Goal: Task Accomplishment & Management: Use online tool/utility

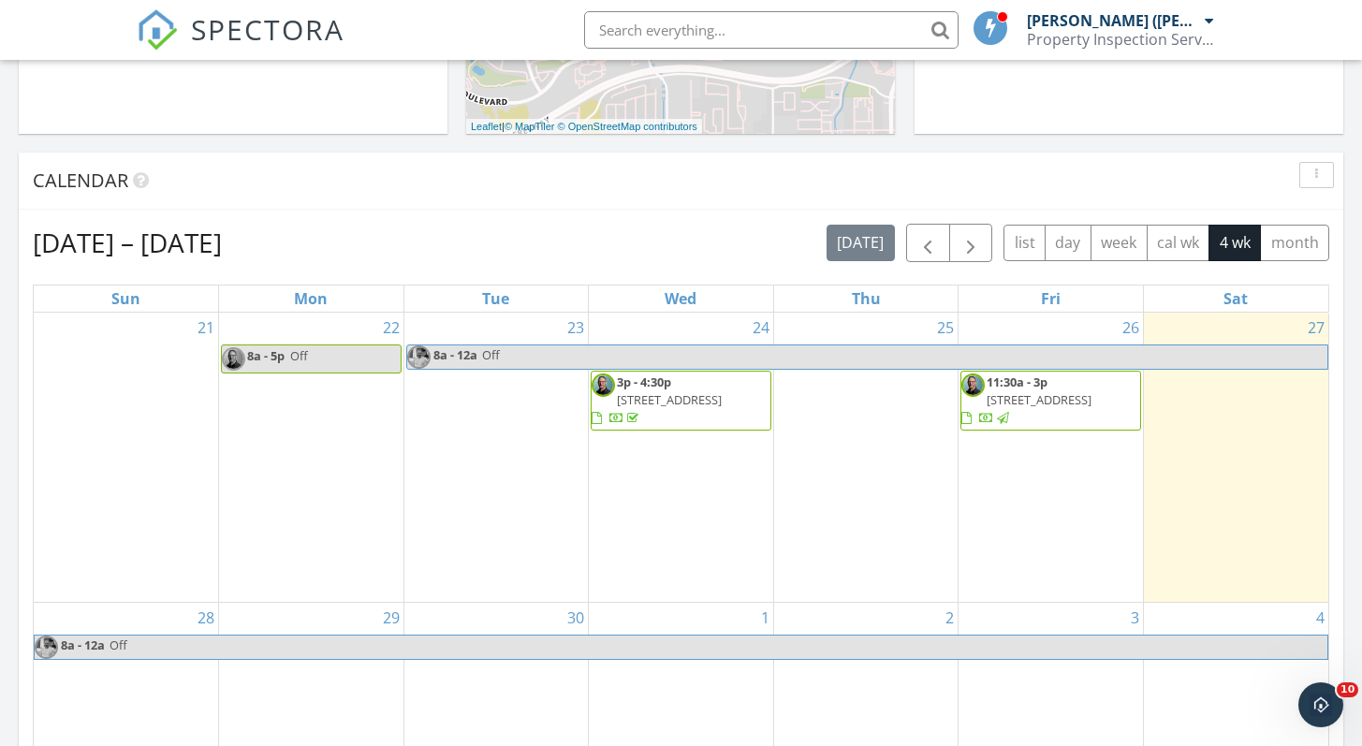
scroll to position [741, 0]
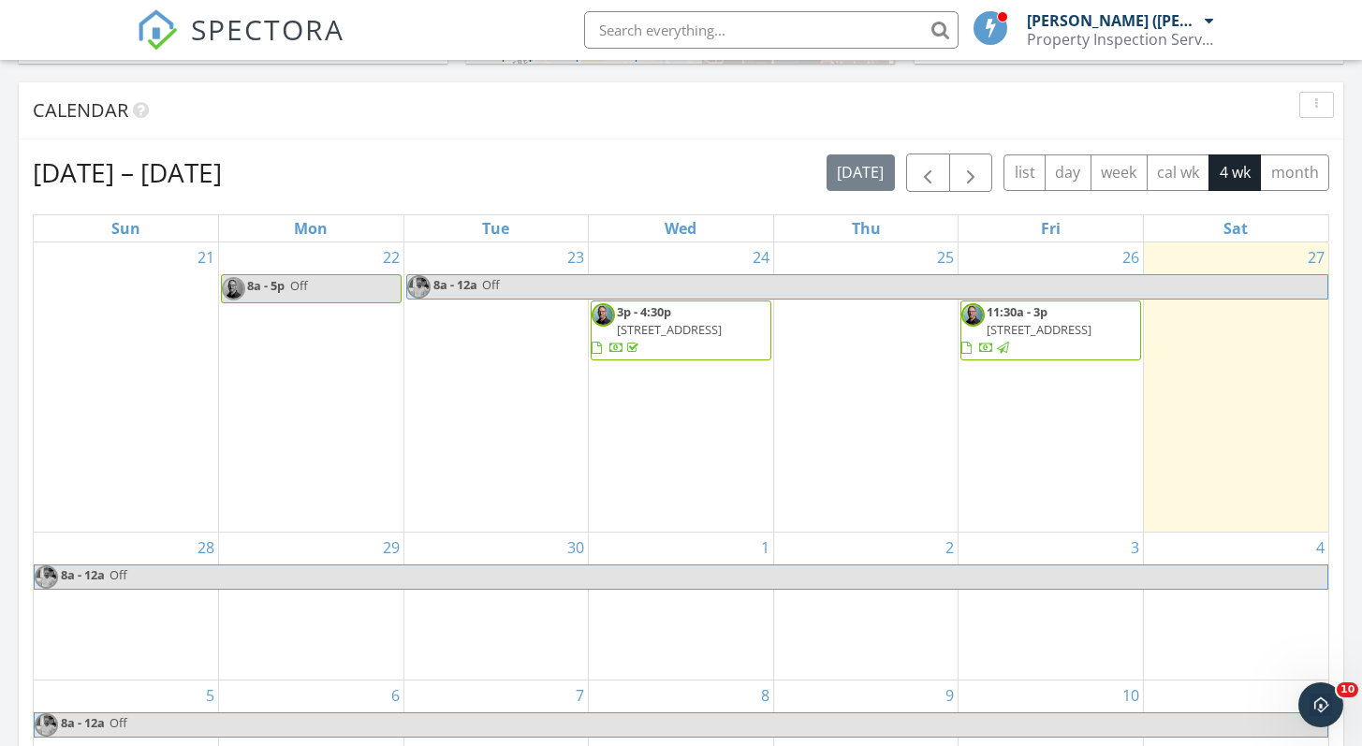
click at [1081, 330] on span "[STREET_ADDRESS]" at bounding box center [1039, 329] width 105 height 17
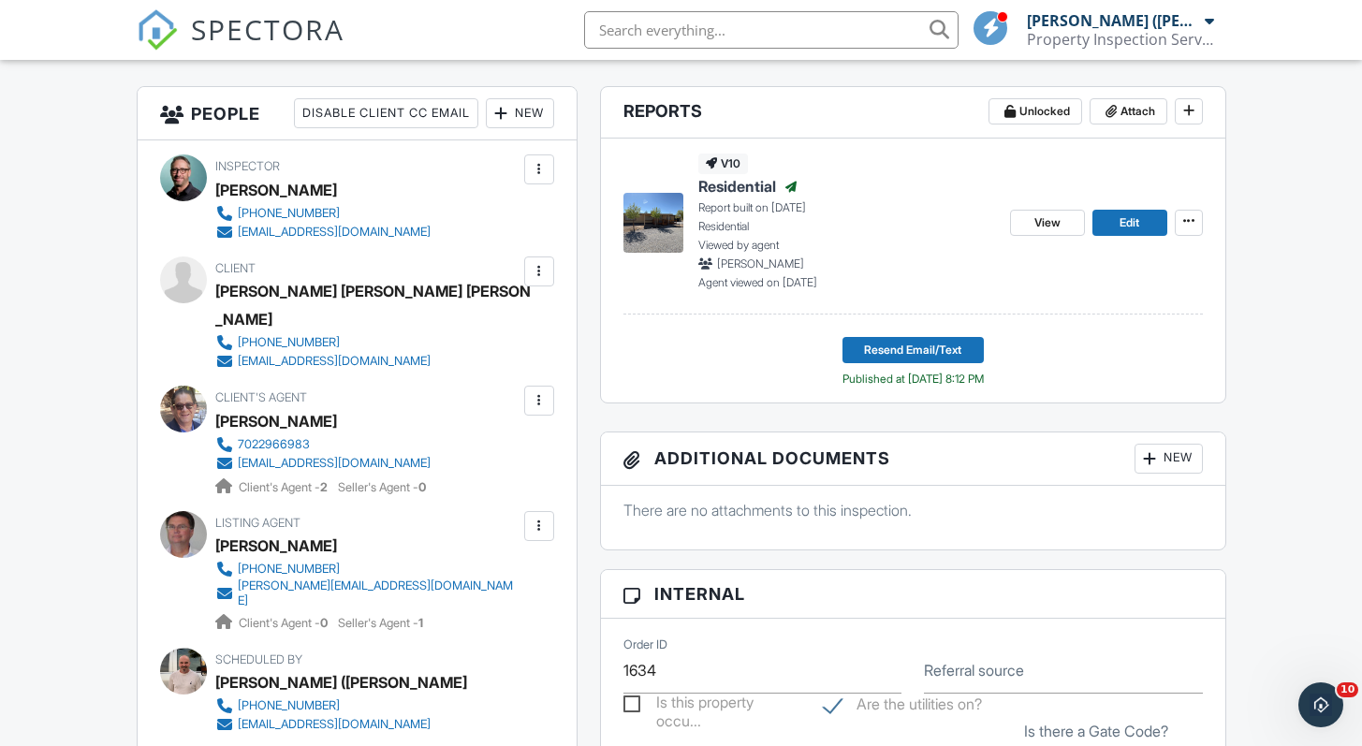
scroll to position [438, 0]
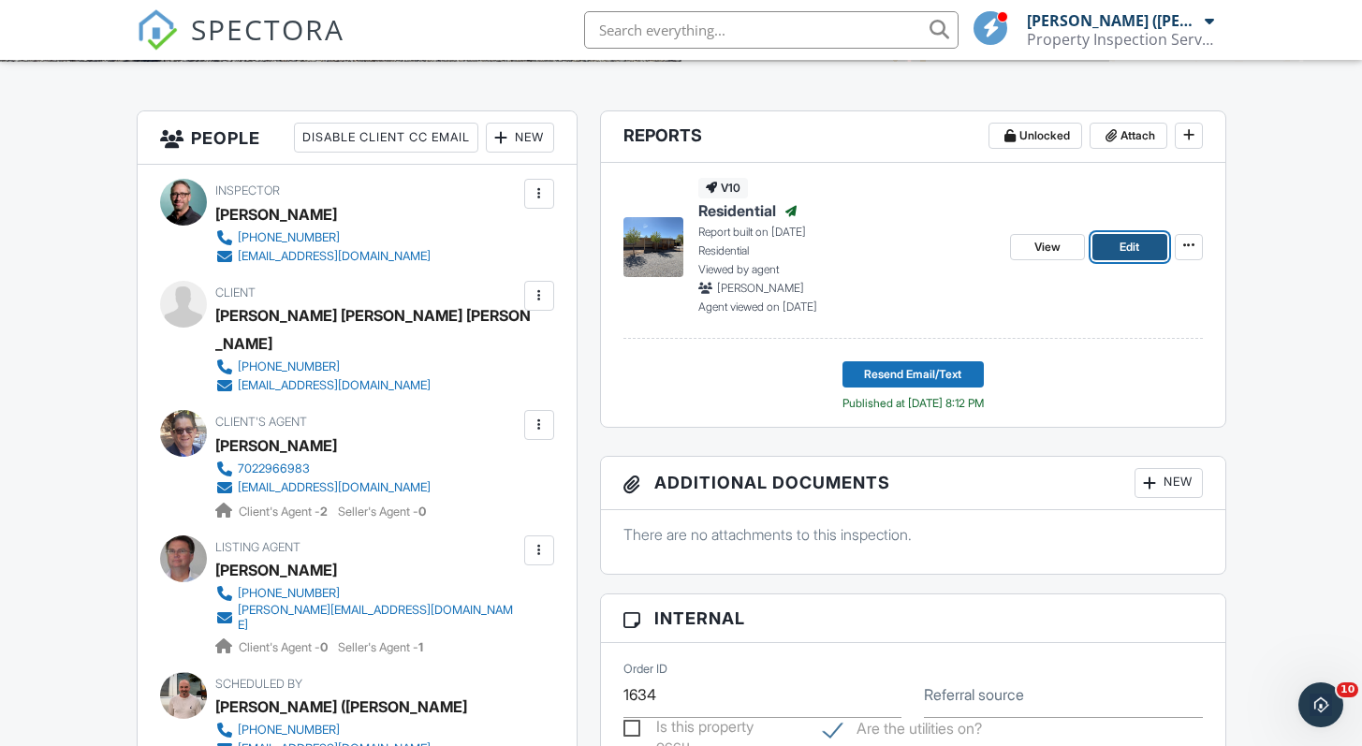
click at [1127, 251] on span "Edit" at bounding box center [1130, 247] width 20 height 19
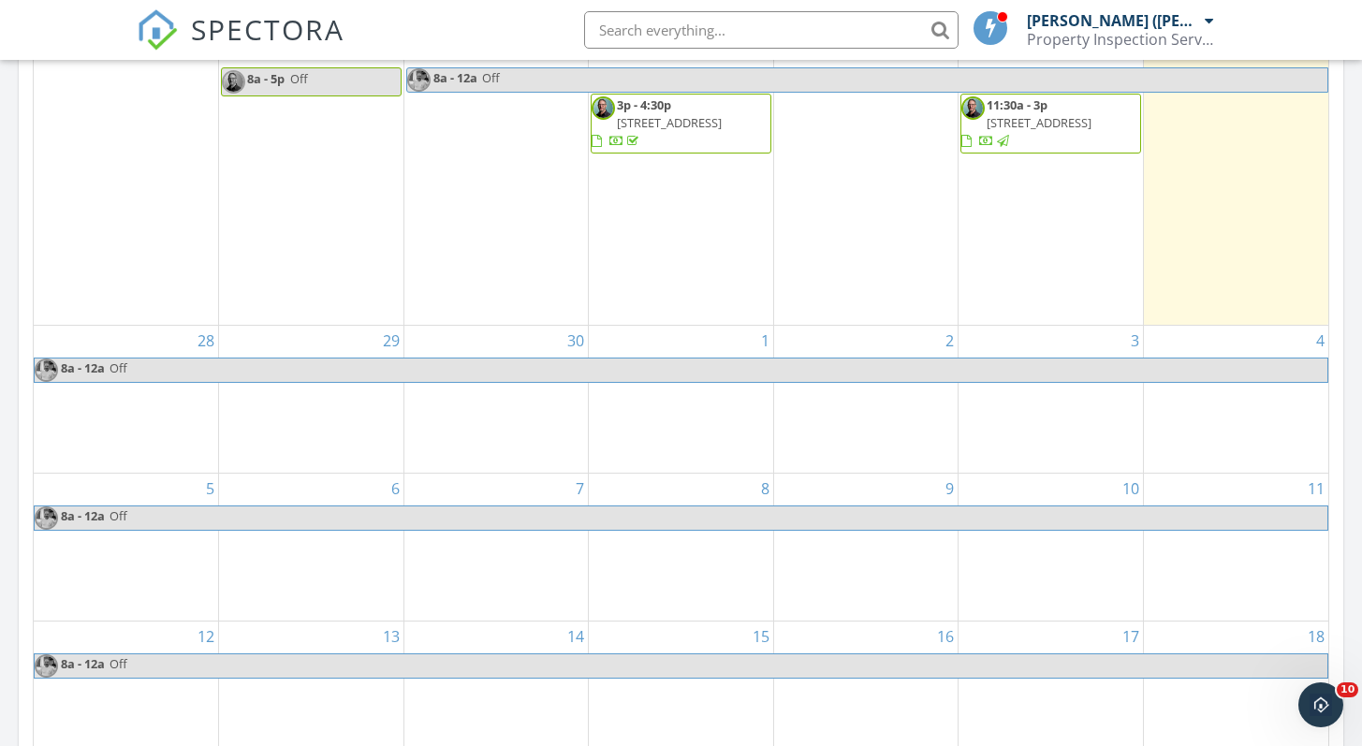
scroll to position [1267, 0]
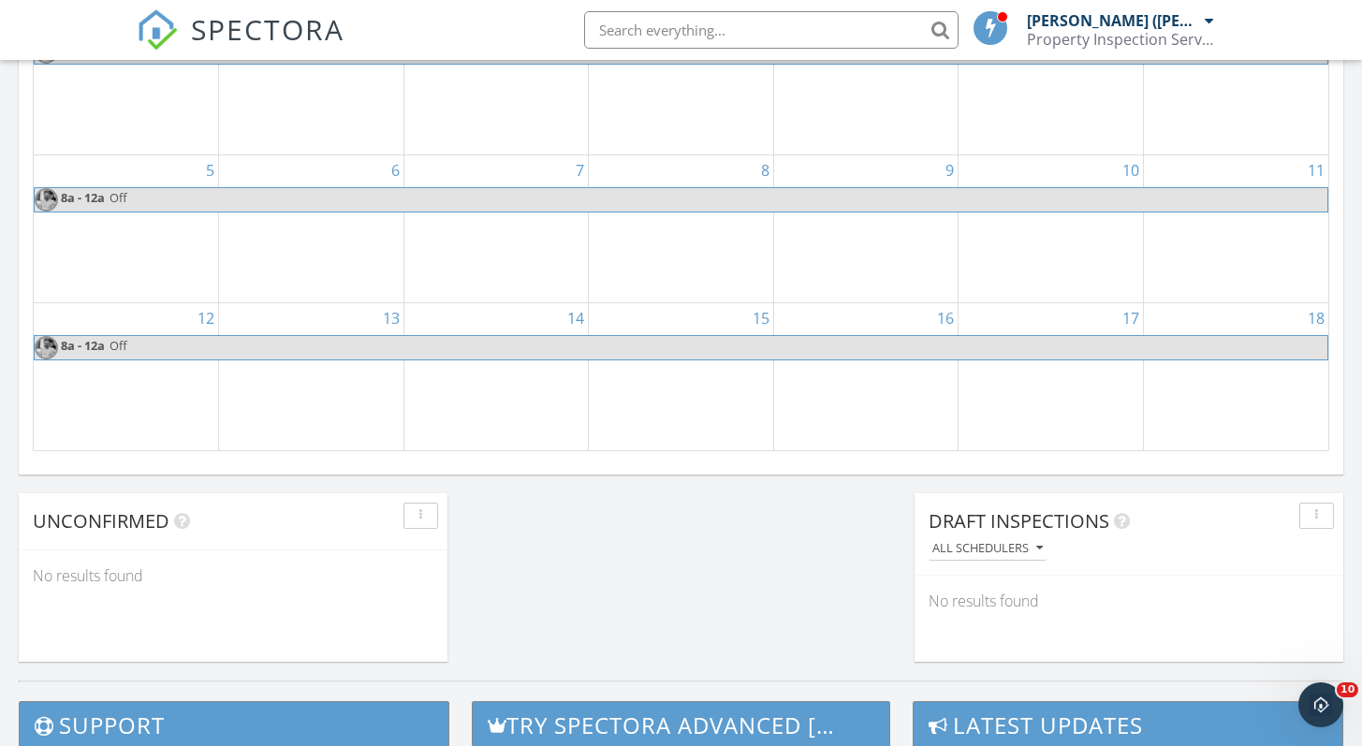
click at [568, 373] on div "14" at bounding box center [496, 376] width 184 height 147
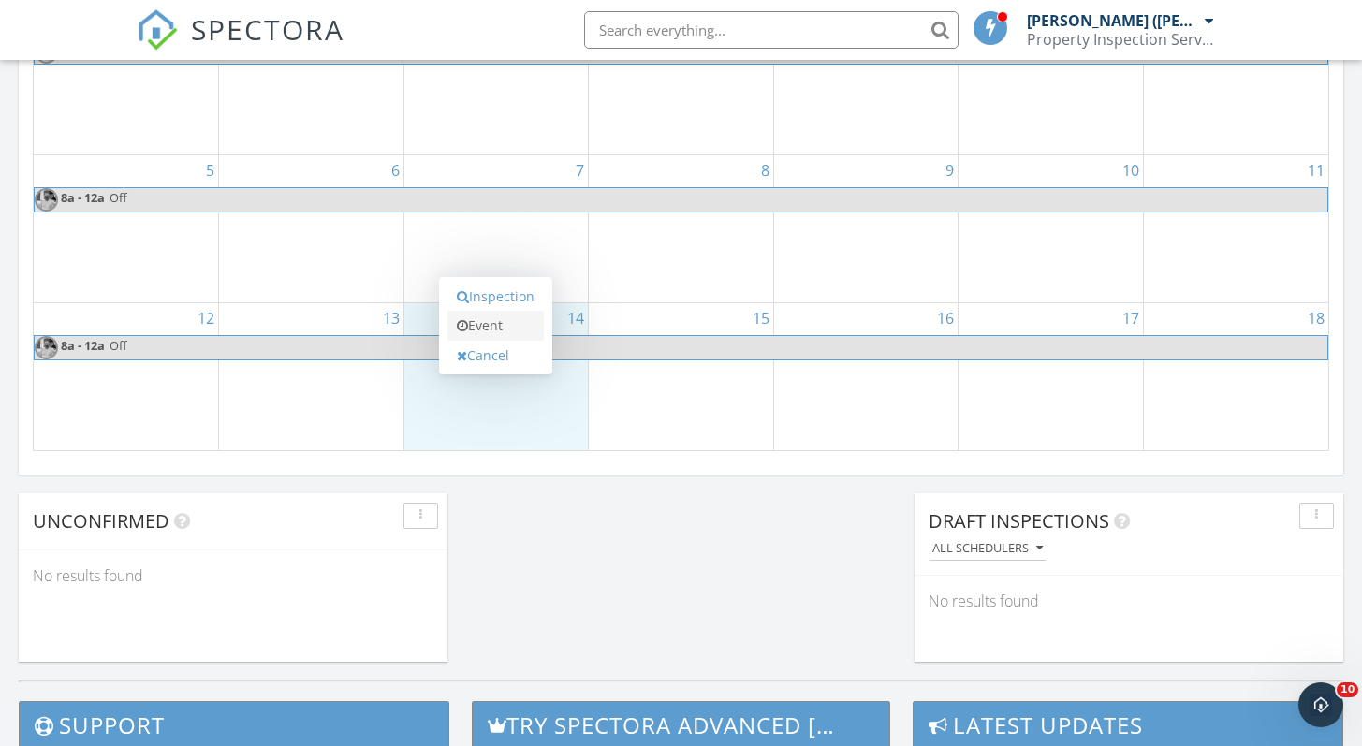
click at [520, 323] on link "Event" at bounding box center [495, 326] width 96 height 30
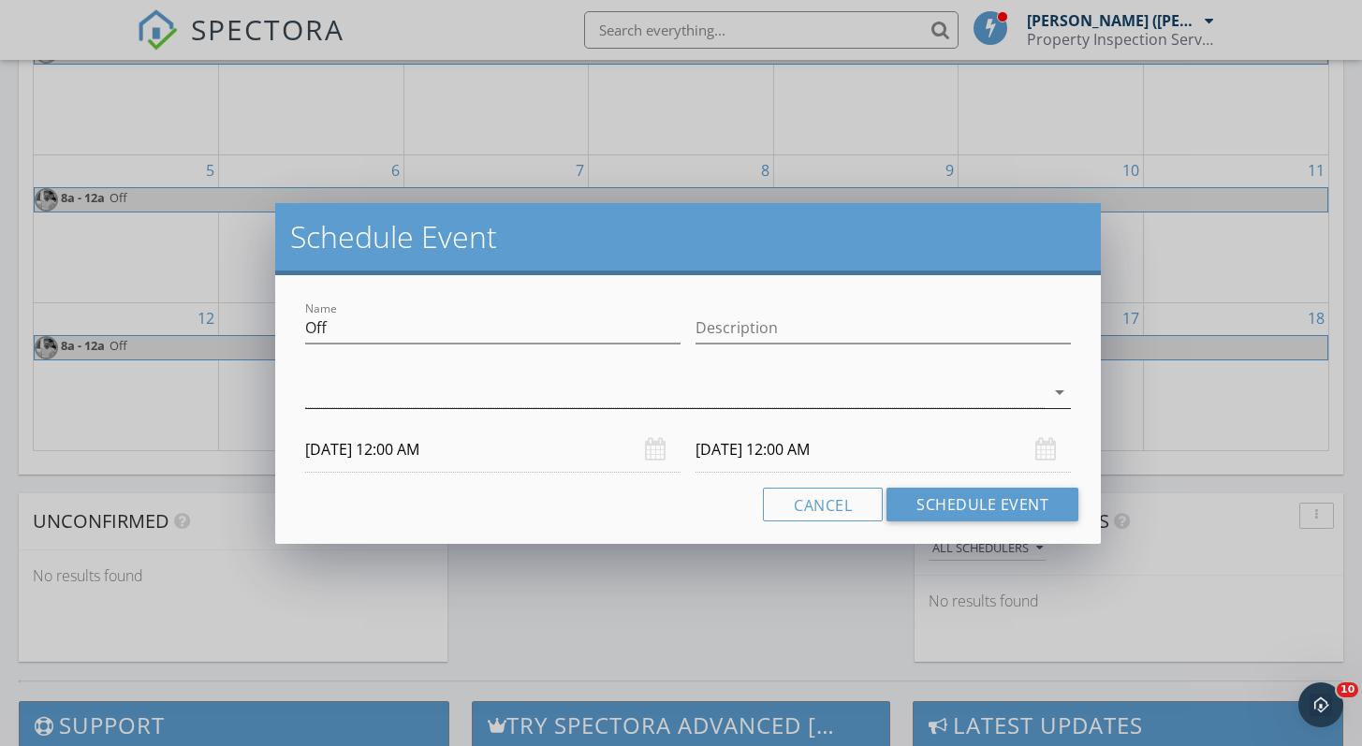
click at [1056, 388] on icon "arrow_drop_down" at bounding box center [1059, 392] width 22 height 22
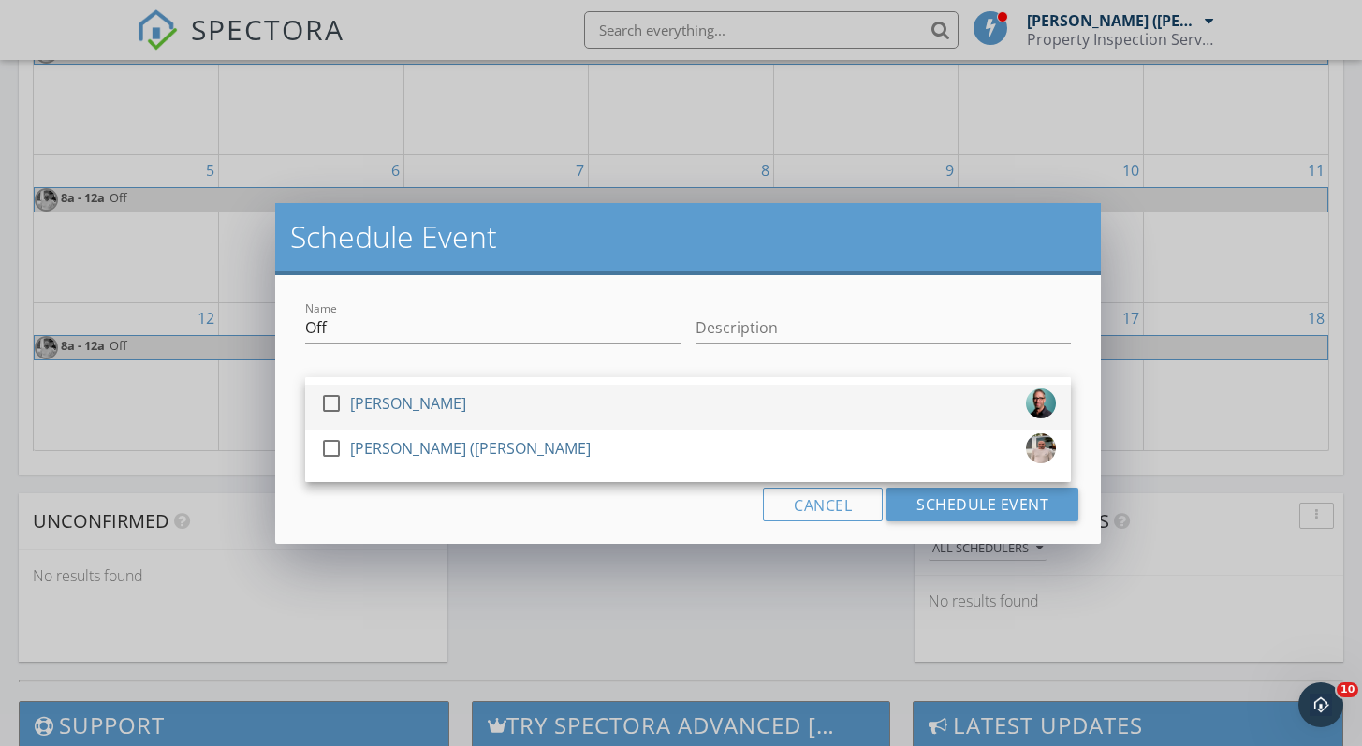
click at [343, 398] on div at bounding box center [331, 404] width 32 height 32
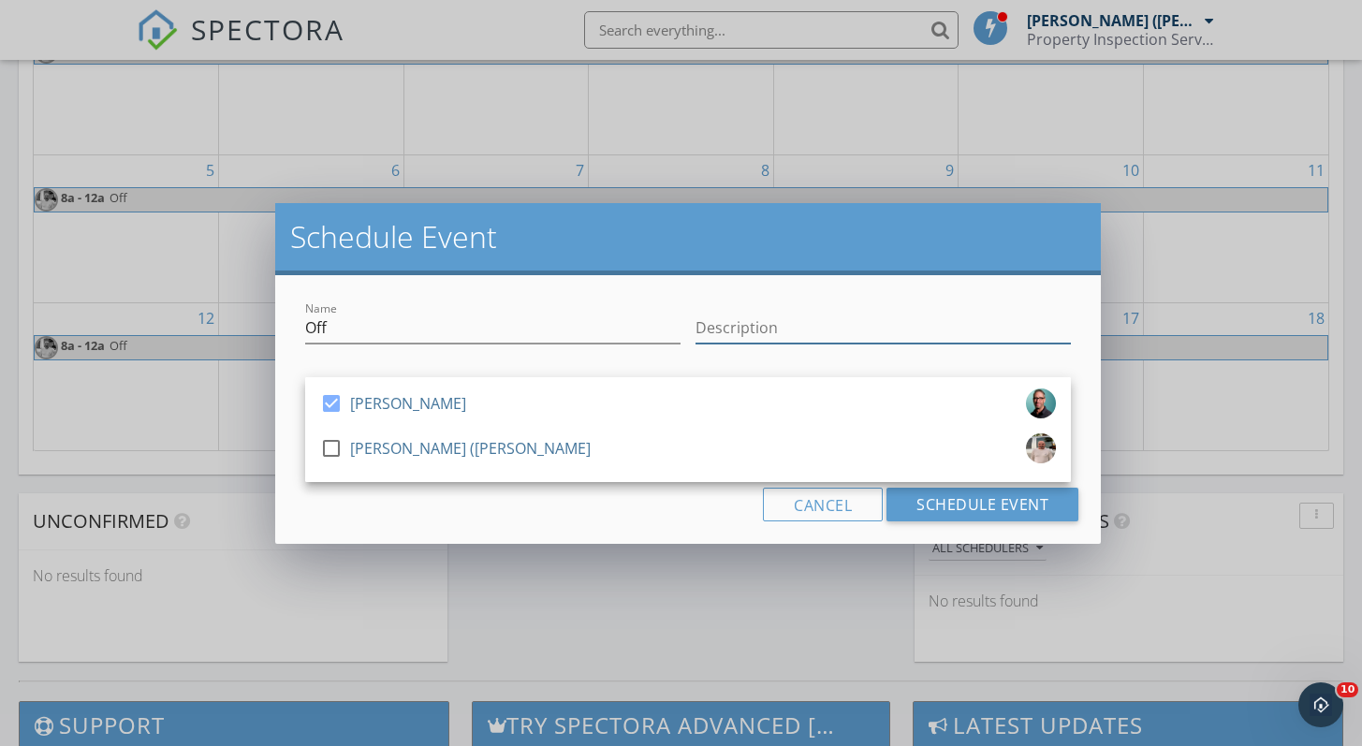
click at [752, 323] on input "Description" at bounding box center [883, 328] width 375 height 31
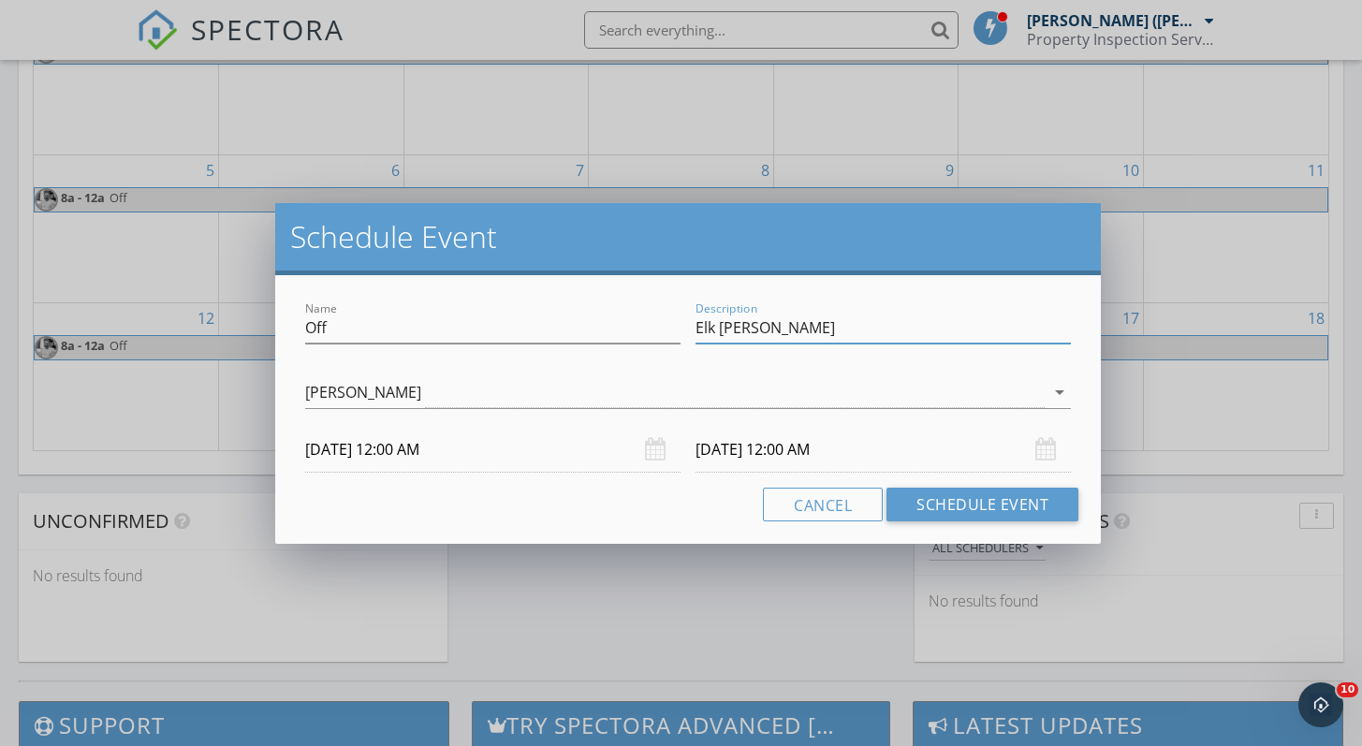
type input "Elk hunt"
click at [714, 448] on input "10/15/2025 12:00 AM" at bounding box center [883, 450] width 375 height 46
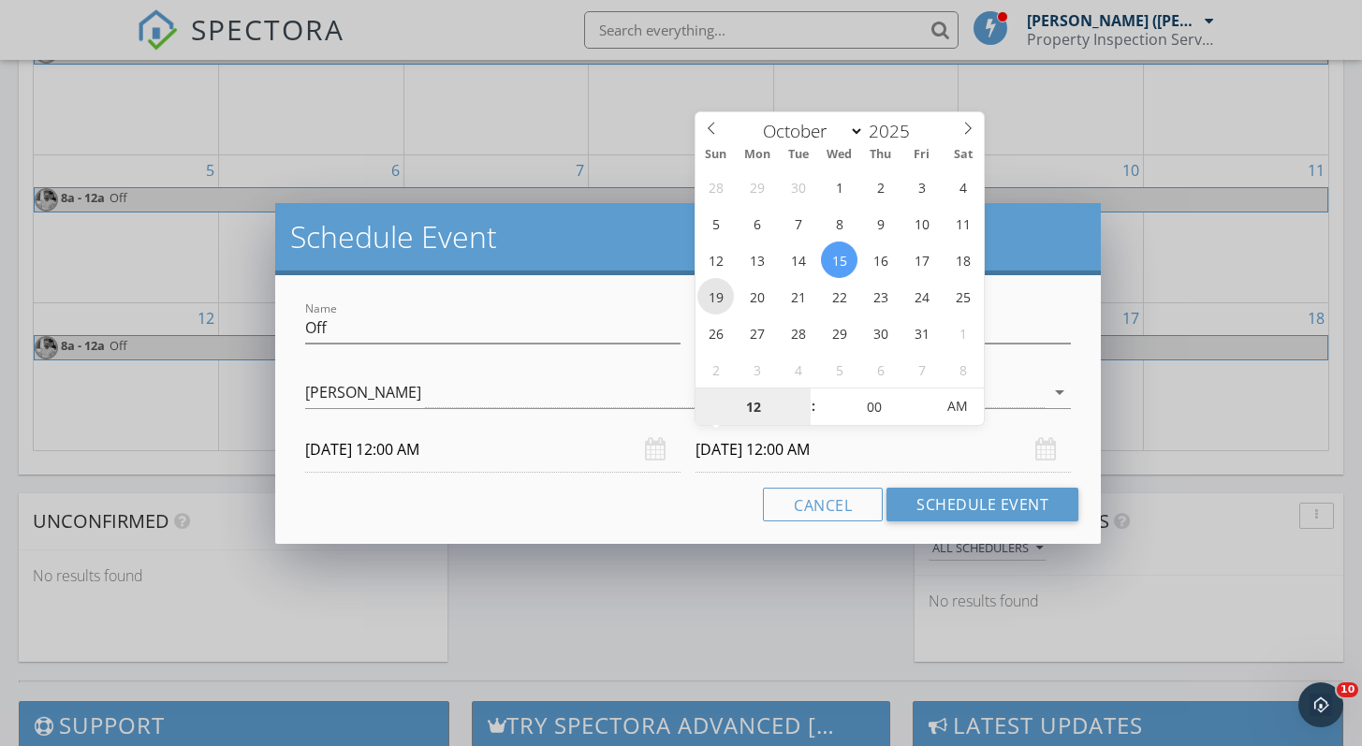
type input "10/19/2025 12:00 AM"
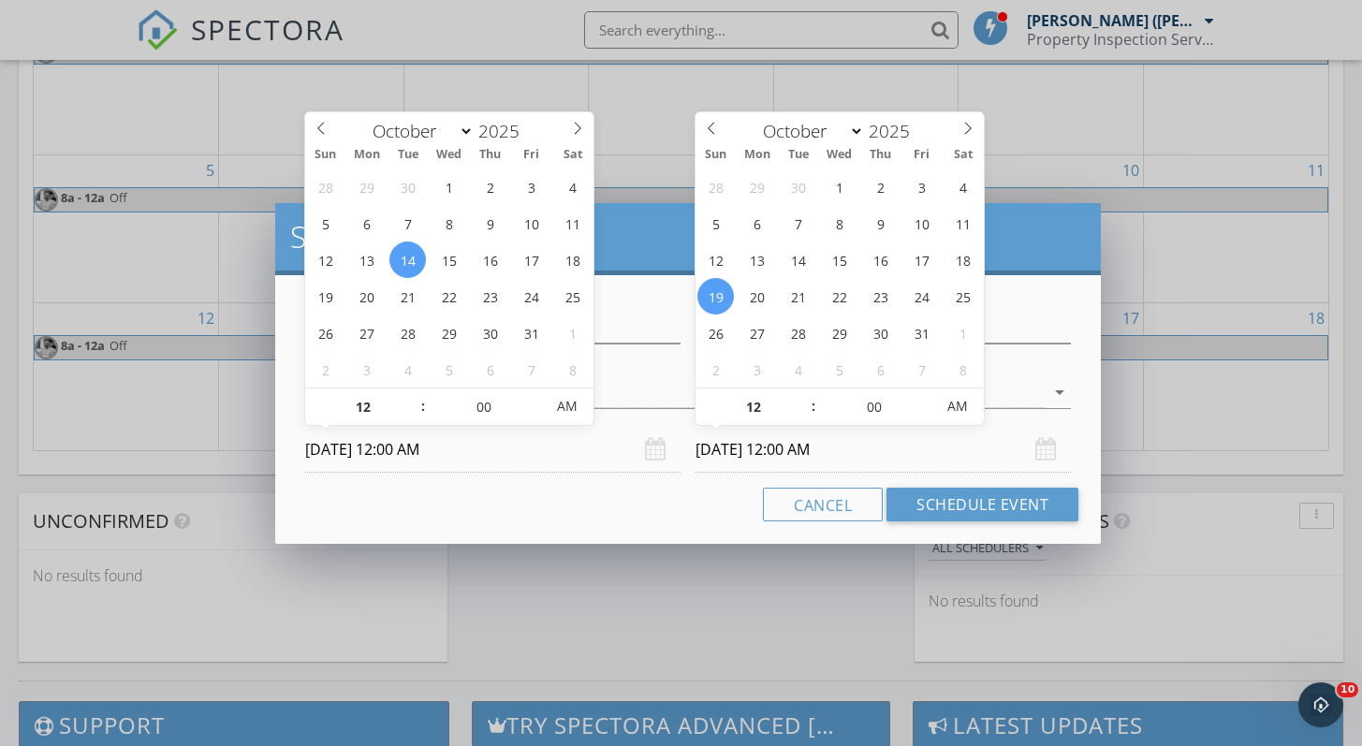
click at [400, 452] on input "10/14/2025 12:00 AM" at bounding box center [492, 450] width 375 height 46
type input "11"
type input "10/14/2025 11:00 PM"
click at [416, 417] on span at bounding box center [413, 416] width 13 height 19
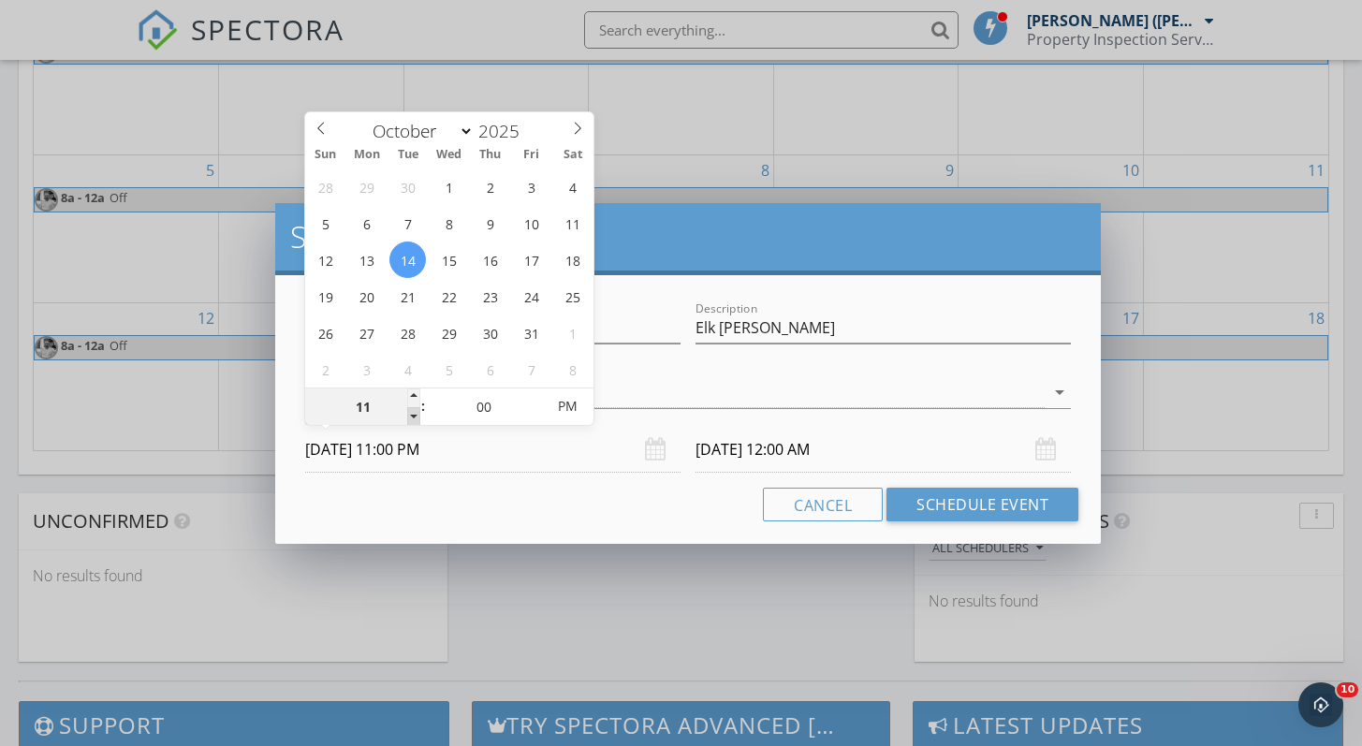
type input "10/19/2025 11:00 PM"
type input "10"
type input "10/14/2025 10:00 PM"
click at [416, 417] on span at bounding box center [413, 416] width 13 height 19
type input "09"
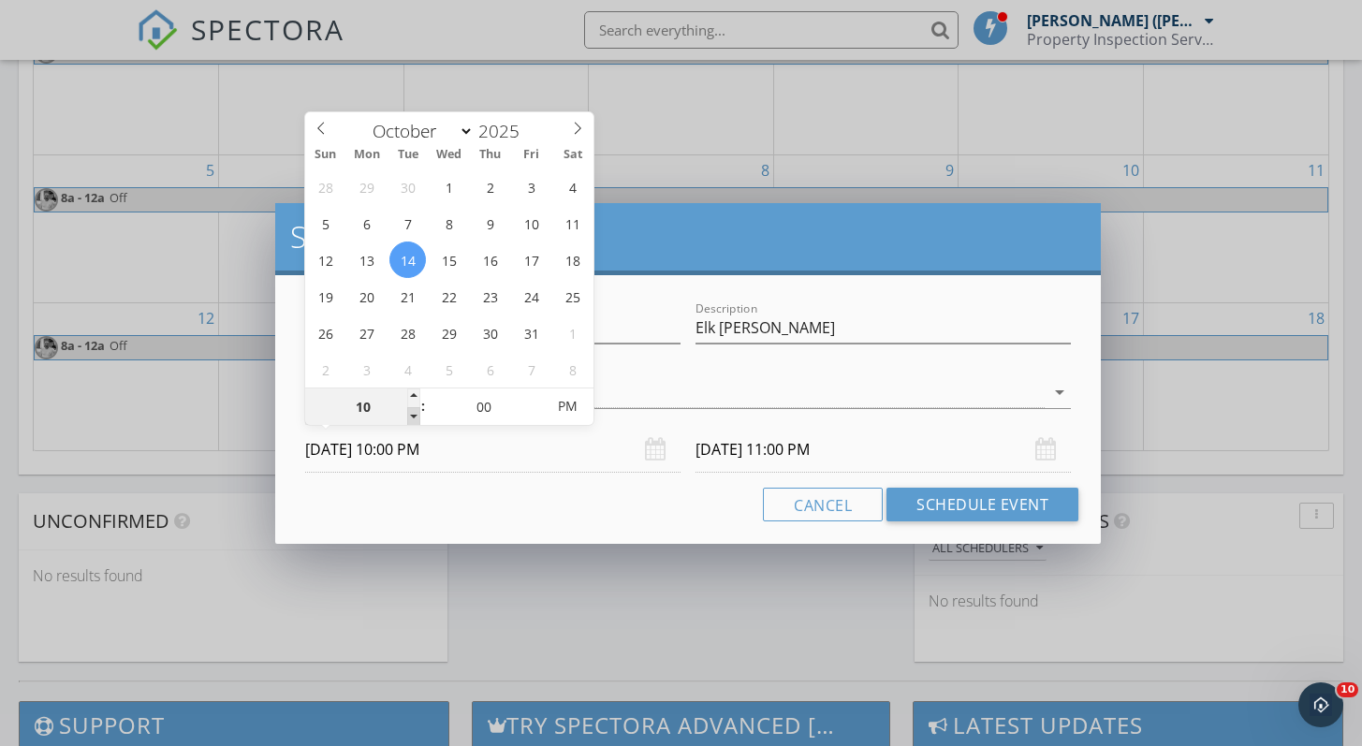
type input "10/14/2025 9:00 PM"
click at [416, 417] on span at bounding box center [413, 416] width 13 height 19
type input "10/19/2025 9:00 PM"
type input "08"
type input "10/14/2025 8:00 PM"
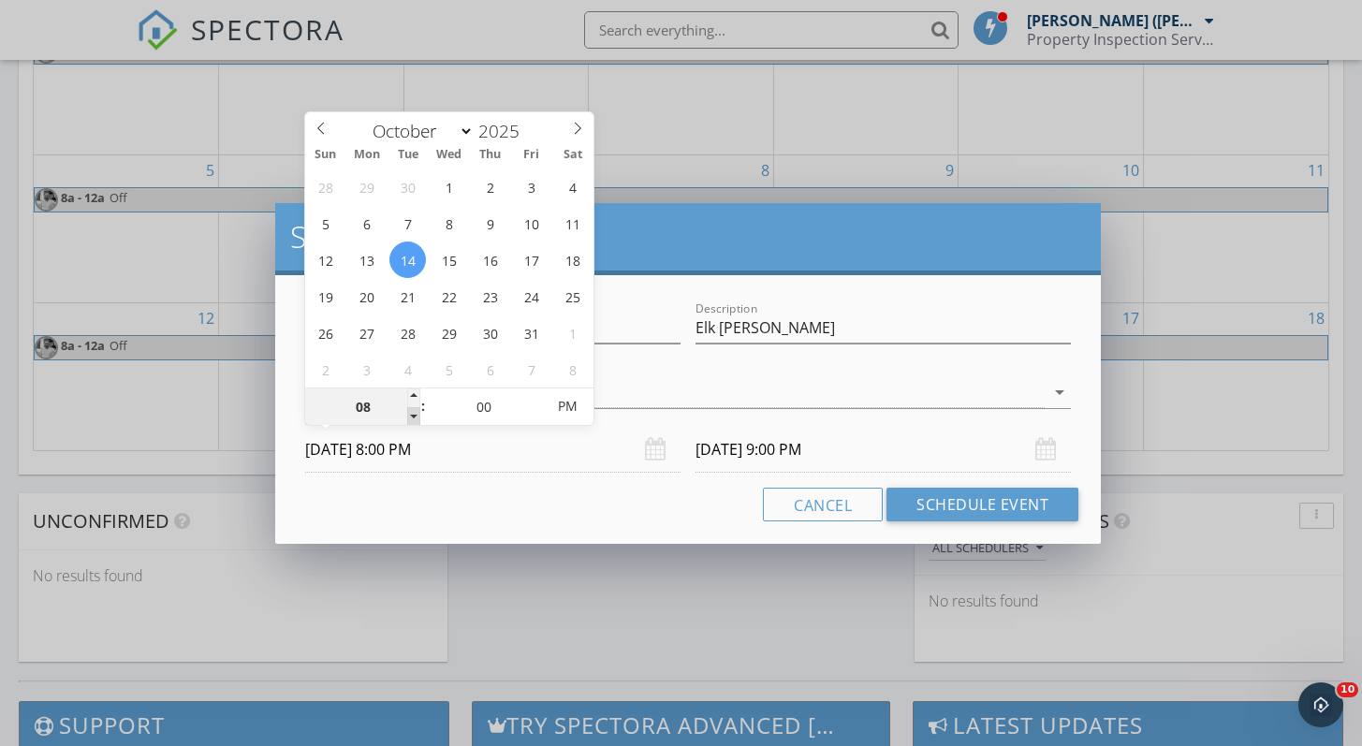
click at [416, 417] on span at bounding box center [413, 416] width 13 height 19
type input "10/19/2025 8:00 PM"
type input "10/14/2025 8:00 AM"
click at [567, 407] on span "PM" at bounding box center [566, 406] width 51 height 37
click at [729, 453] on input "10/19/2025 8:00 AM" at bounding box center [883, 450] width 375 height 46
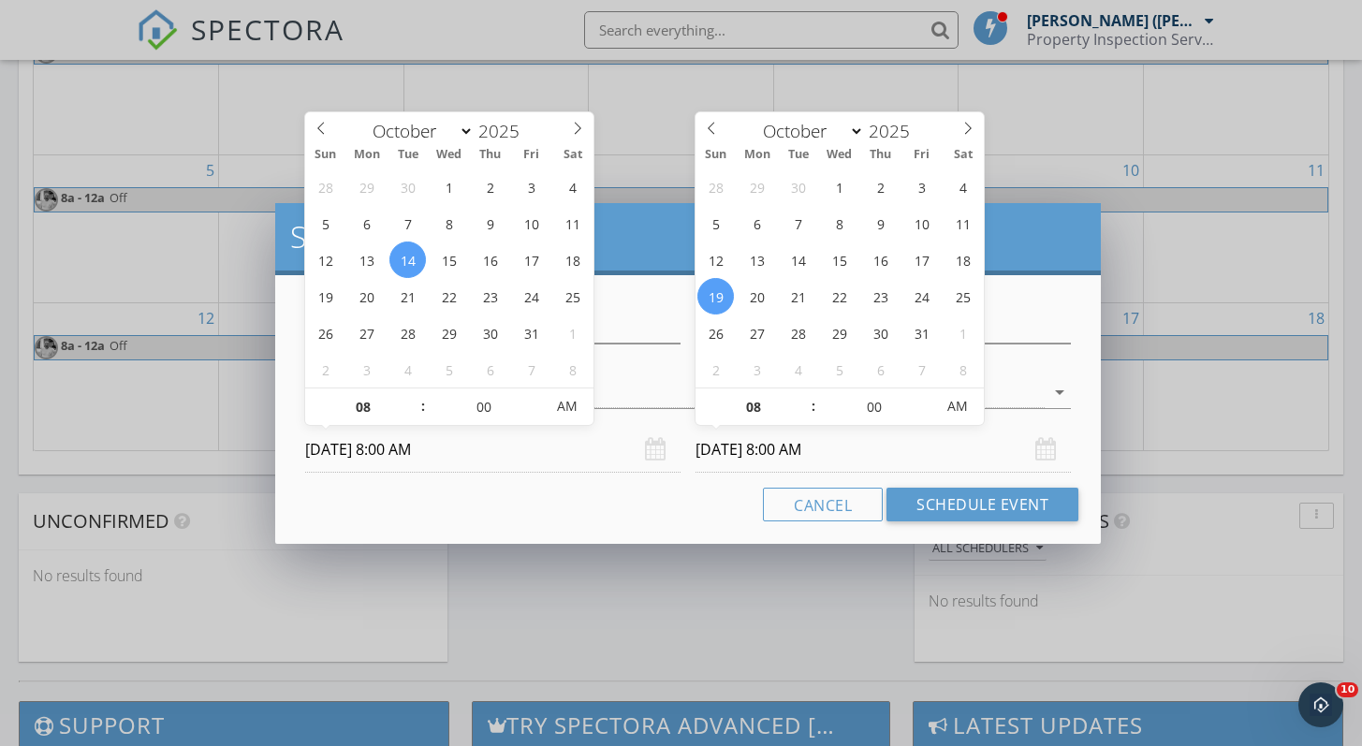
click at [833, 450] on input "10/19/2025 8:00 AM" at bounding box center [883, 450] width 375 height 46
click at [830, 451] on input "10/19/2025 8:00 AM" at bounding box center [883, 450] width 375 height 46
type input "10/19/2025 8:00 PM"
click at [958, 405] on span "AM" at bounding box center [956, 406] width 51 height 37
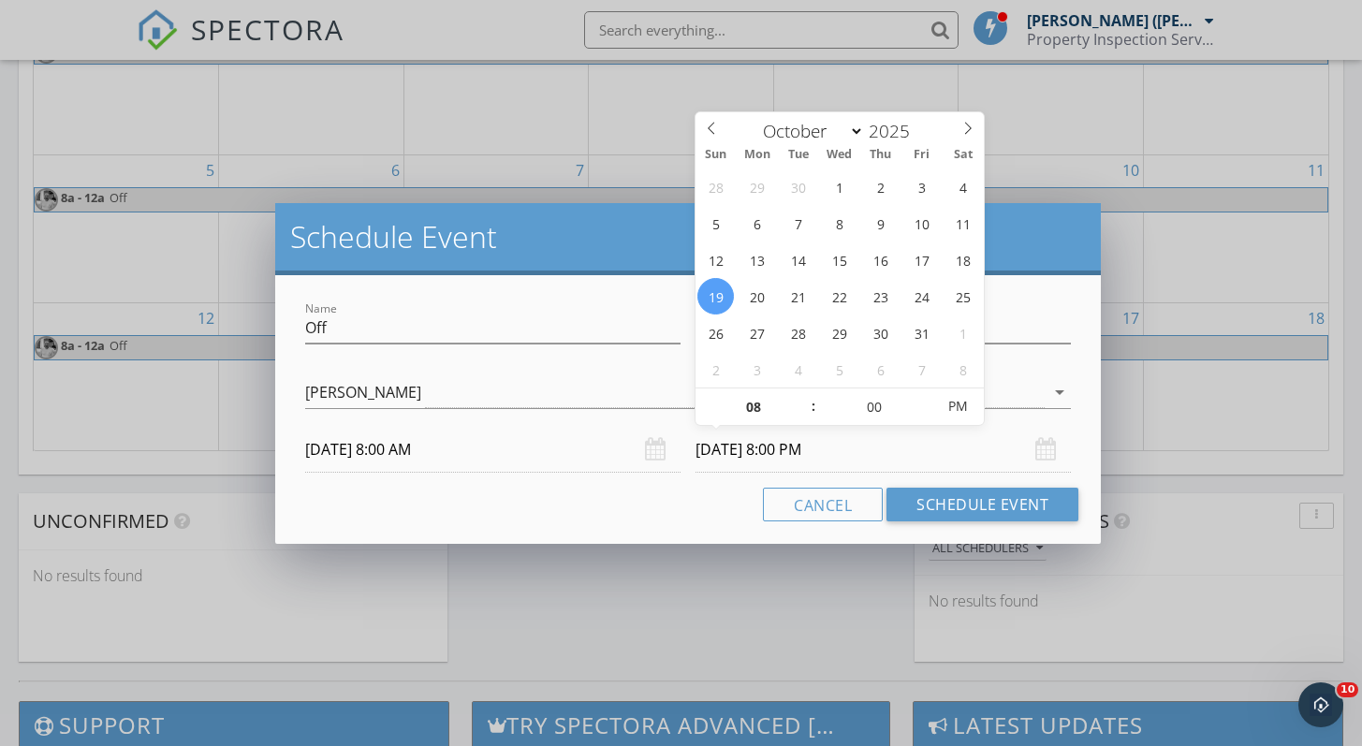
click at [932, 450] on input "10/19/2025 8:00 PM" at bounding box center [883, 450] width 375 height 46
click at [786, 449] on input "10/19/2025 8:00 PM" at bounding box center [883, 450] width 375 height 46
type input "07"
type input "10/19/2025 7:00 PM"
click at [803, 417] on span at bounding box center [804, 416] width 13 height 19
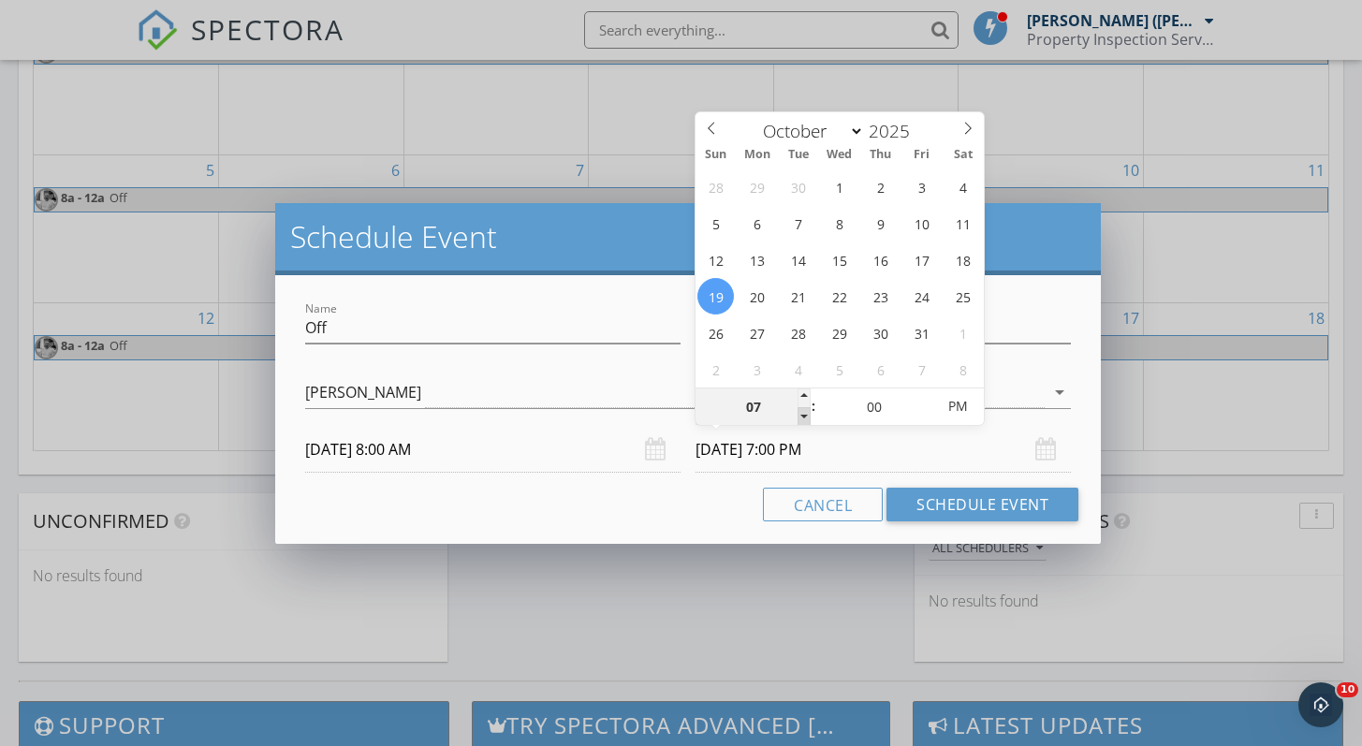
type input "06"
type input "10/19/2025 6:00 PM"
click at [803, 417] on span at bounding box center [804, 416] width 13 height 19
type input "05"
type input "10/19/2025 5:00 PM"
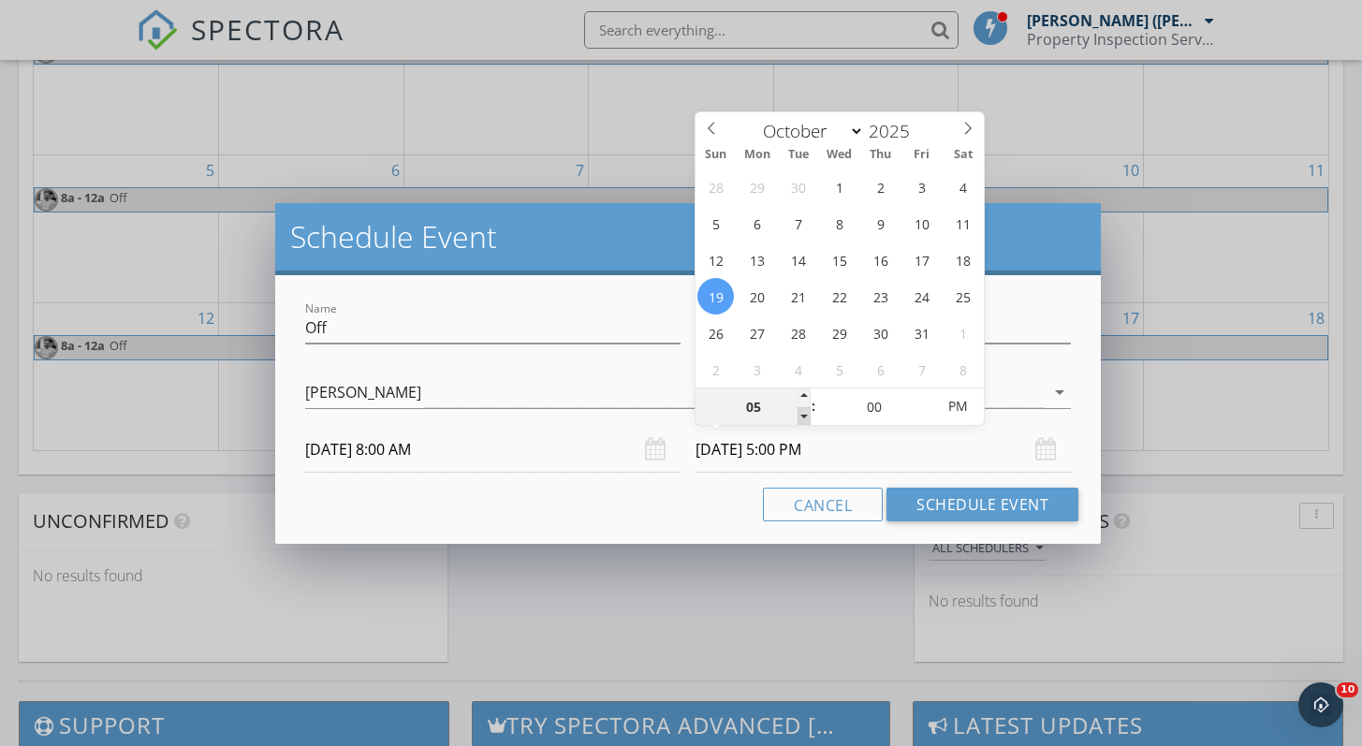
click at [803, 417] on span at bounding box center [804, 416] width 13 height 19
click at [711, 503] on div "Cancel Schedule Event" at bounding box center [688, 505] width 781 height 34
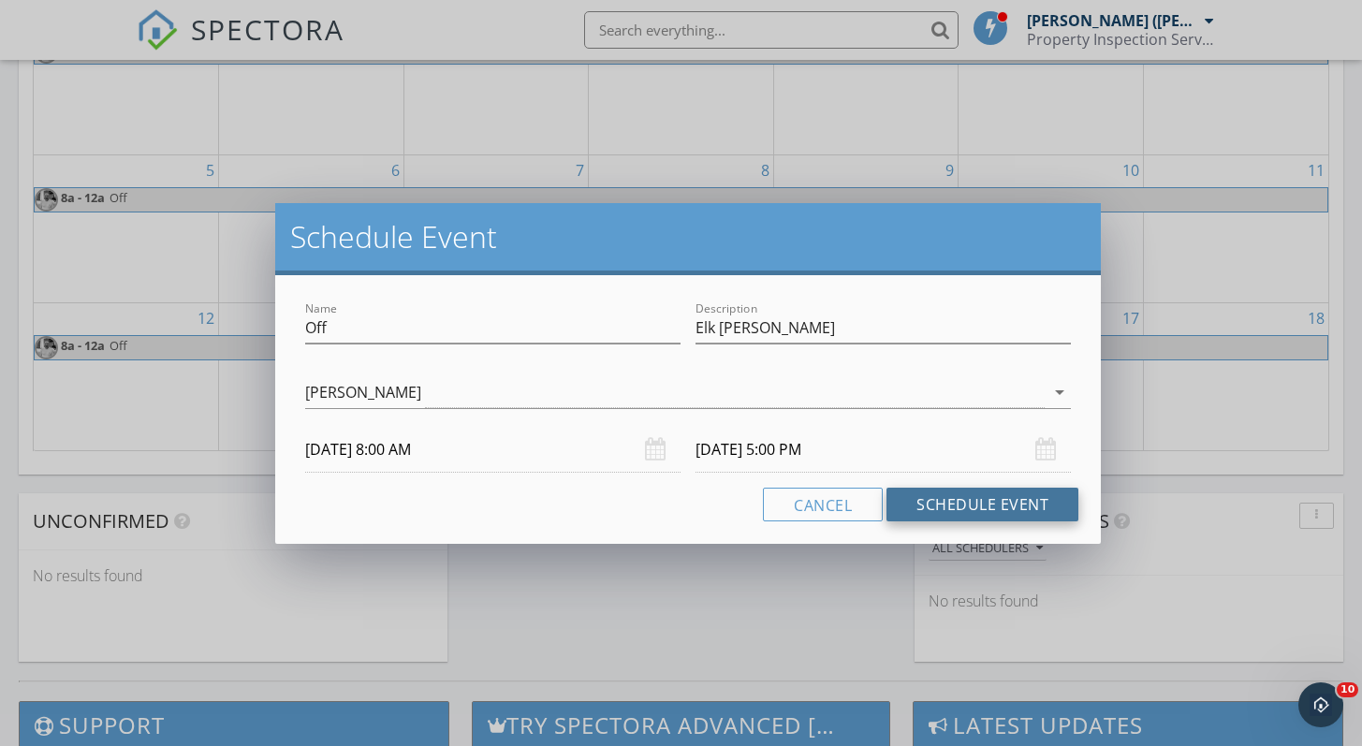
click at [957, 501] on button "Schedule Event" at bounding box center [982, 505] width 192 height 34
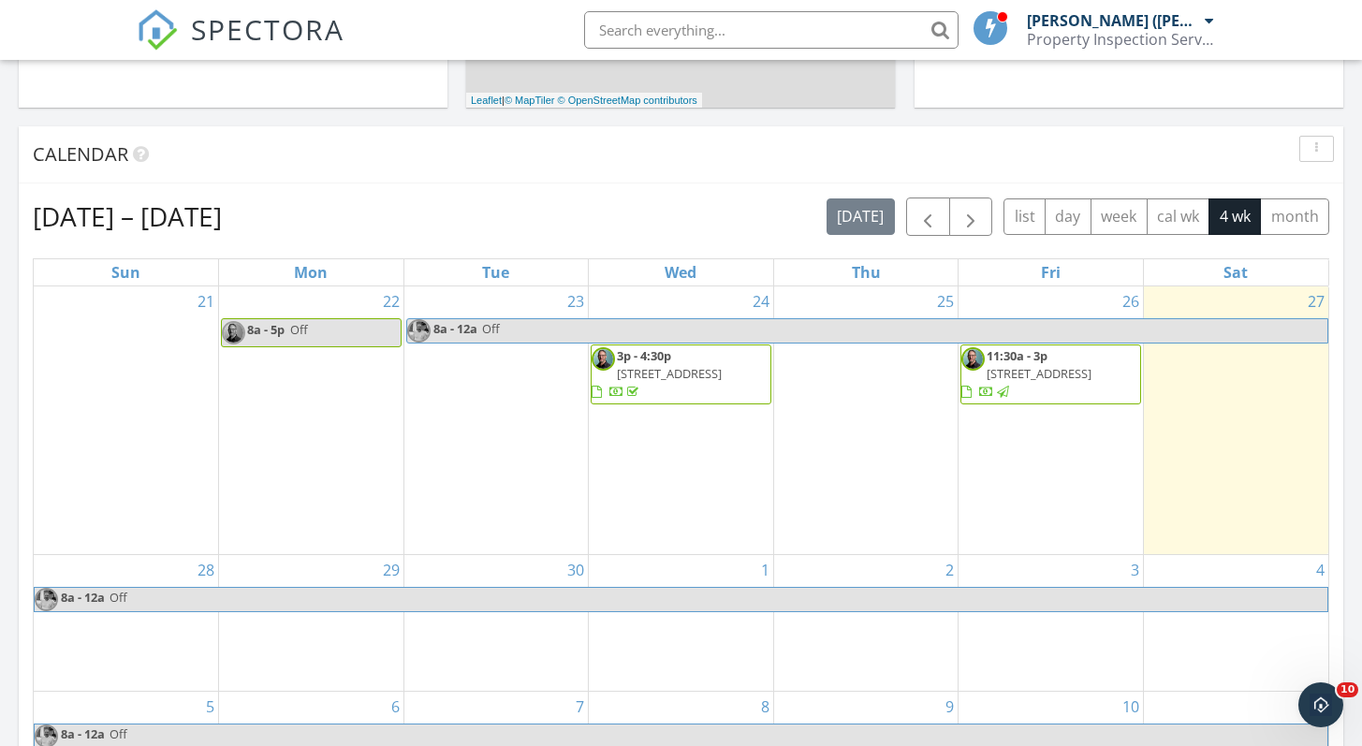
scroll to position [802, 0]
